Goal: Transaction & Acquisition: Purchase product/service

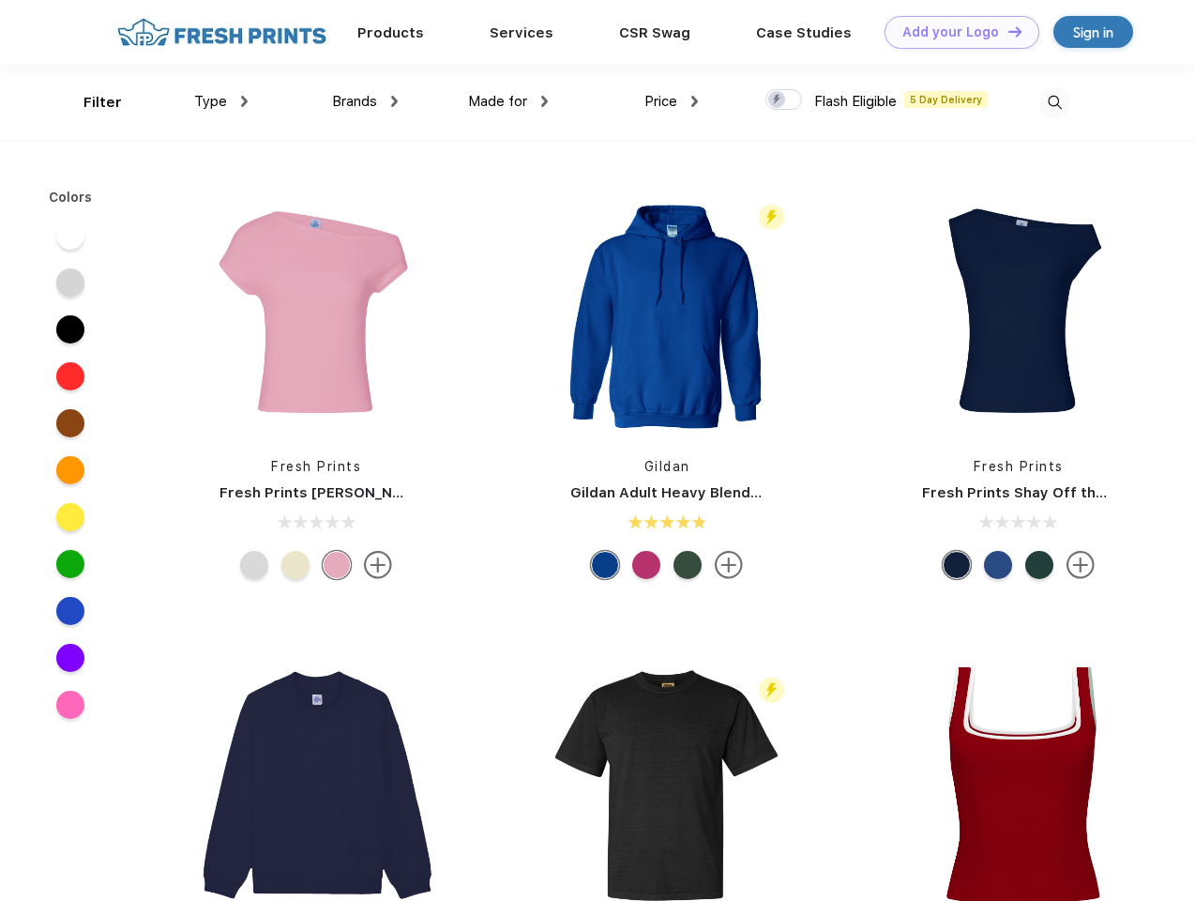
click at [955, 32] on link "Add your Logo Design Tool" at bounding box center [962, 32] width 155 height 33
click at [0, 0] on div "Design Tool" at bounding box center [0, 0] width 0 height 0
click at [1007, 31] on link "Add your Logo Design Tool" at bounding box center [962, 32] width 155 height 33
click at [90, 102] on div "Filter" at bounding box center [102, 103] width 38 height 22
click at [221, 101] on span "Type" at bounding box center [210, 101] width 33 height 17
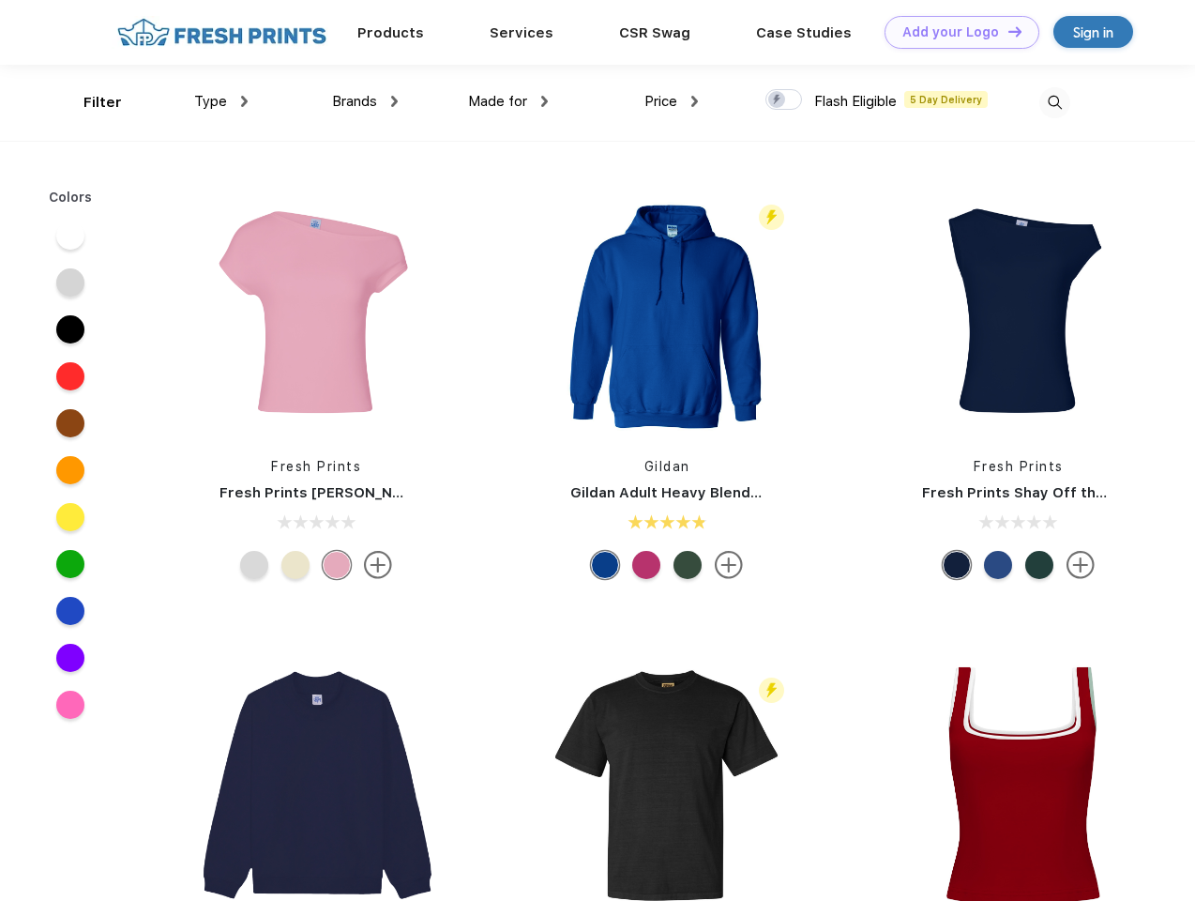
click at [365, 101] on span "Brands" at bounding box center [354, 101] width 45 height 17
click at [508, 101] on span "Made for" at bounding box center [497, 101] width 59 height 17
click at [672, 101] on span "Price" at bounding box center [660, 101] width 33 height 17
click at [784, 100] on div at bounding box center [783, 99] width 37 height 21
click at [778, 100] on input "checkbox" at bounding box center [771, 94] width 12 height 12
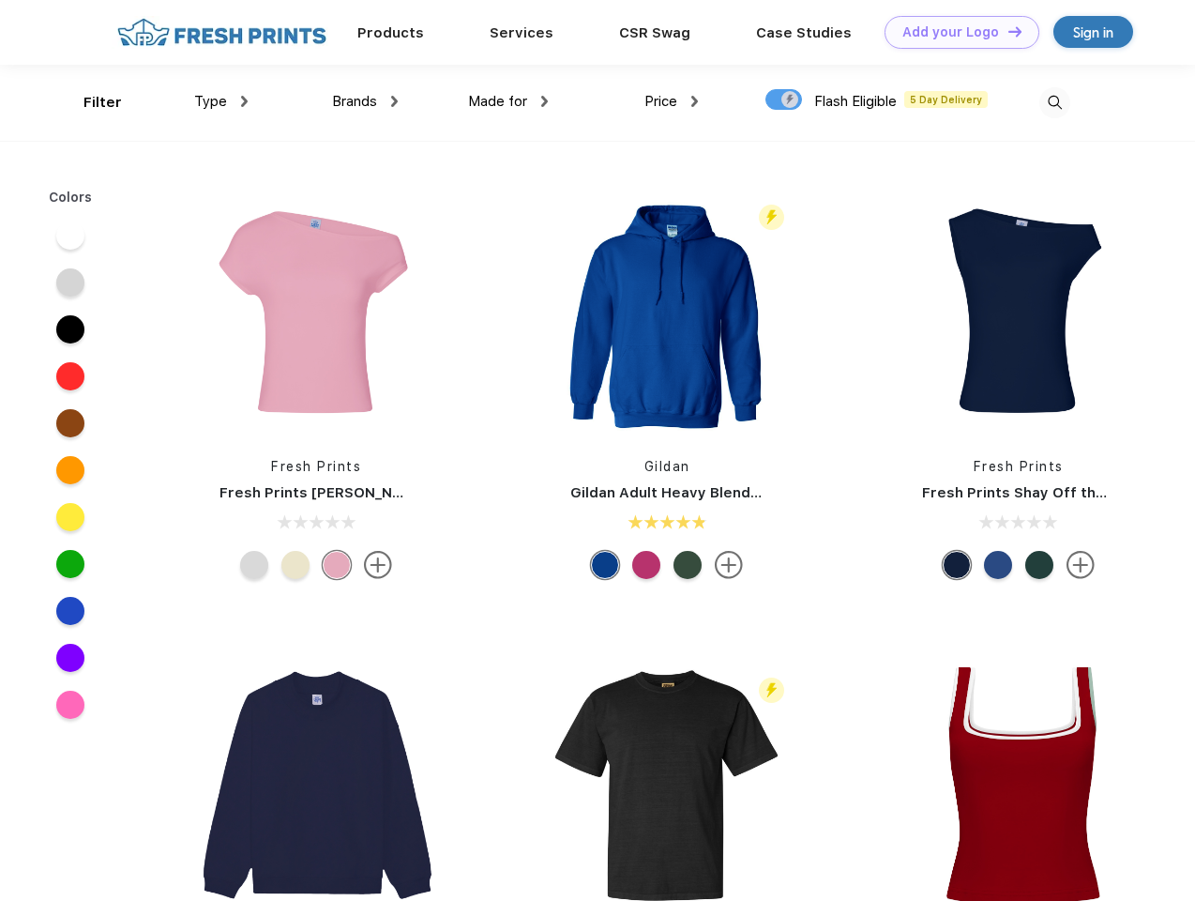
click at [1054, 102] on img at bounding box center [1054, 102] width 31 height 31
